Goal: Information Seeking & Learning: Learn about a topic

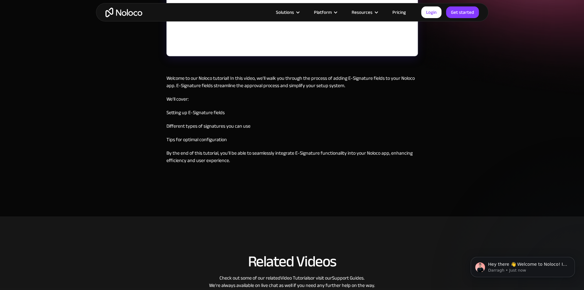
scroll to position [185, 0]
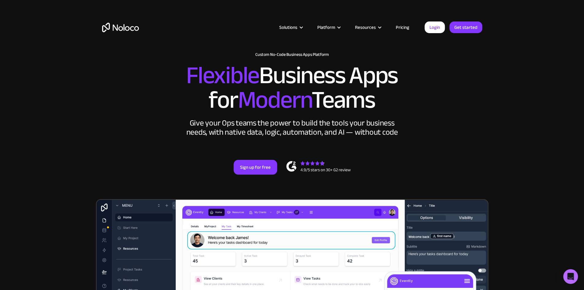
click at [399, 27] on link "Pricing" at bounding box center [402, 27] width 29 height 8
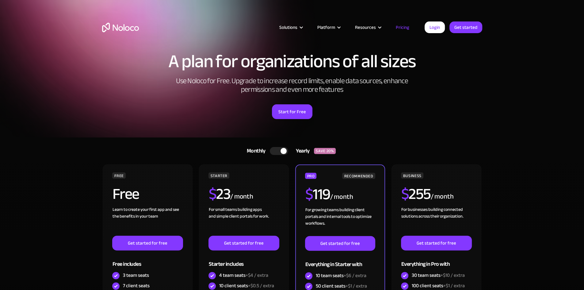
click at [281, 154] on div at bounding box center [279, 151] width 18 height 8
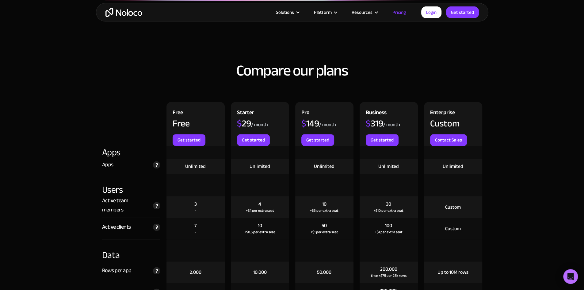
scroll to position [556, 0]
